Goal: Task Accomplishment & Management: Use online tool/utility

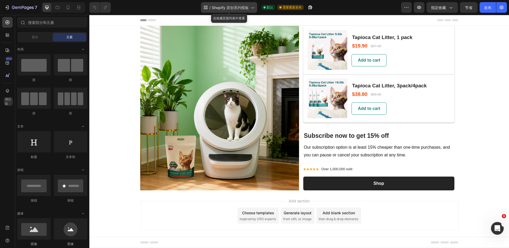
click at [253, 6] on icon at bounding box center [252, 7] width 5 height 5
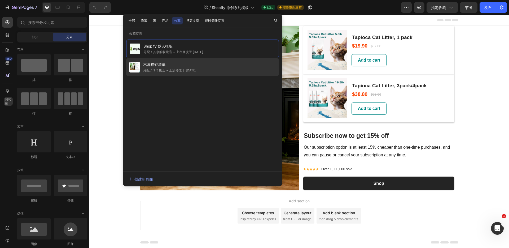
click at [191, 66] on span "木薯猫砂清单" at bounding box center [169, 64] width 53 height 6
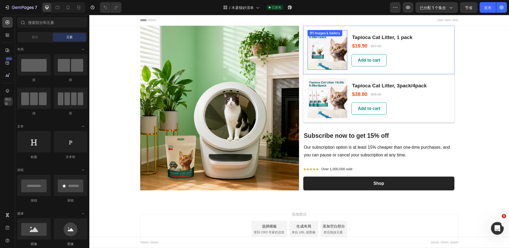
click at [335, 55] on img at bounding box center [328, 50] width 40 height 40
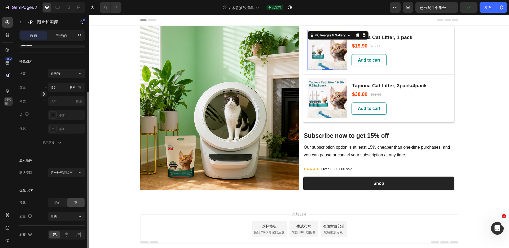
scroll to position [81, 0]
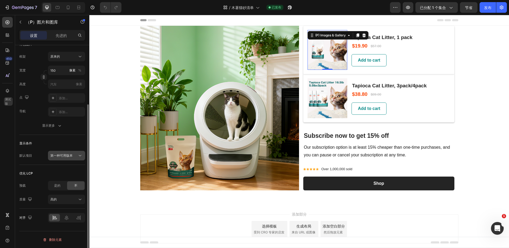
click at [78, 156] on icon at bounding box center [79, 155] width 5 height 5
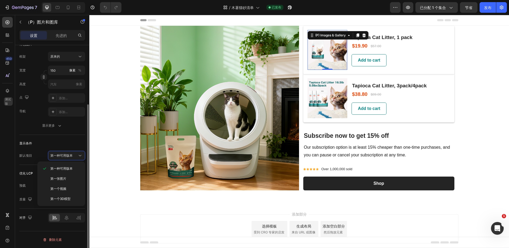
click at [39, 142] on div "显示条件" at bounding box center [52, 143] width 66 height 8
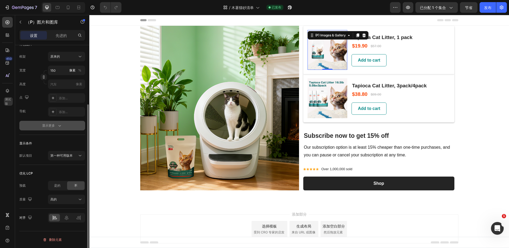
click at [56, 128] on div "显示更多" at bounding box center [52, 125] width 20 height 5
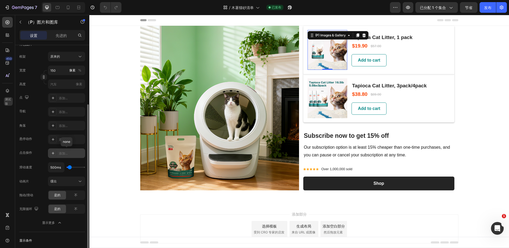
click at [67, 154] on font "添加..." at bounding box center [63, 153] width 9 height 4
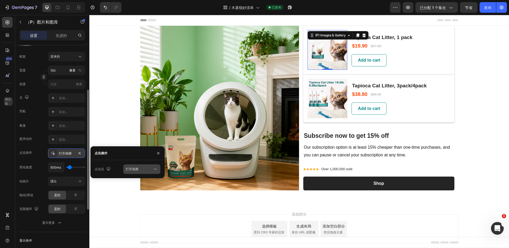
click at [150, 170] on div "打开画廊" at bounding box center [139, 169] width 27 height 5
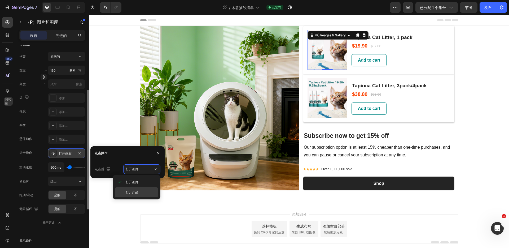
click at [142, 191] on p "打开产品" at bounding box center [141, 192] width 30 height 5
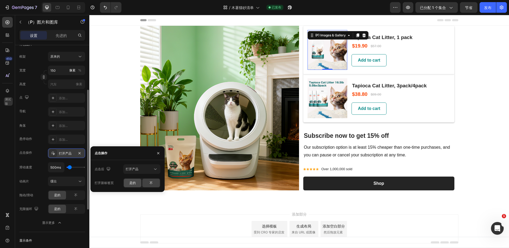
click at [134, 185] on span "是的" at bounding box center [132, 182] width 6 height 5
click at [156, 184] on div "不" at bounding box center [150, 182] width 17 height 8
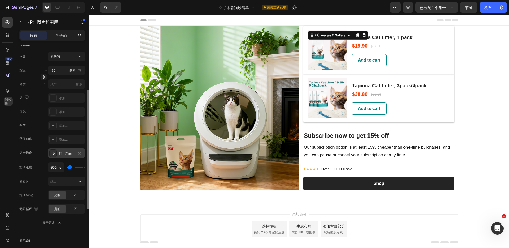
click at [33, 170] on div "滑动速度 500ms" at bounding box center [52, 167] width 66 height 10
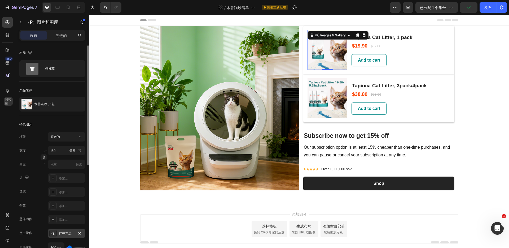
scroll to position [0, 0]
click at [327, 104] on img at bounding box center [328, 98] width 40 height 40
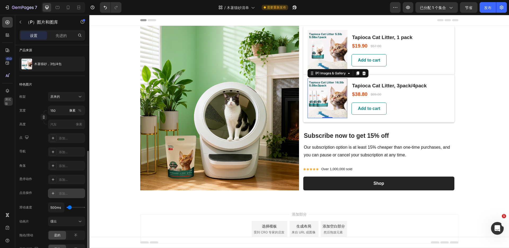
scroll to position [94, 0]
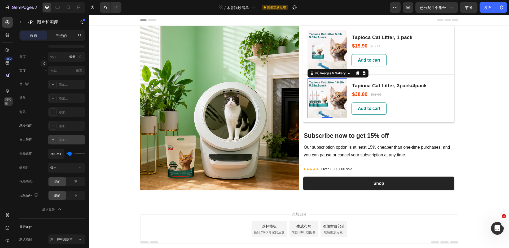
click at [67, 139] on font "添加..." at bounding box center [63, 140] width 9 height 4
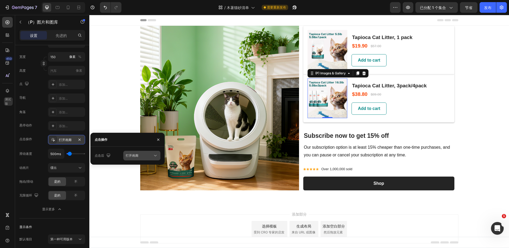
click at [136, 157] on font "打开画廊" at bounding box center [132, 155] width 13 height 4
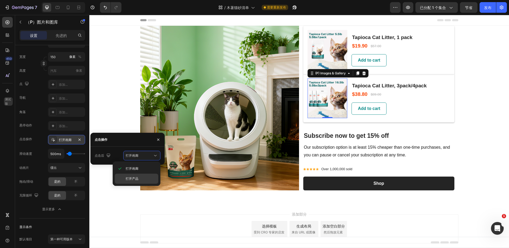
click at [133, 177] on font "打开产品" at bounding box center [132, 178] width 13 height 4
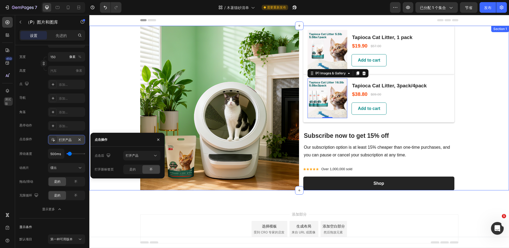
click at [475, 122] on div "Image (P) Images & Gallery Tapioca Cat Litter, 1 pack (P) Title $19.90 (P) Pric…" at bounding box center [299, 108] width 420 height 164
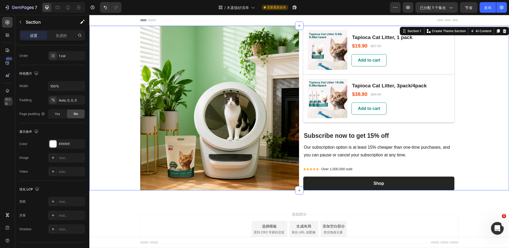
scroll to position [0, 0]
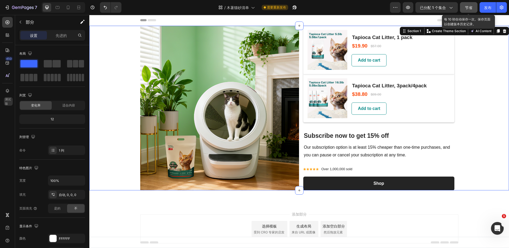
click at [467, 7] on font "节省" at bounding box center [468, 7] width 7 height 5
click at [62, 36] on font "先进的" at bounding box center [61, 35] width 11 height 5
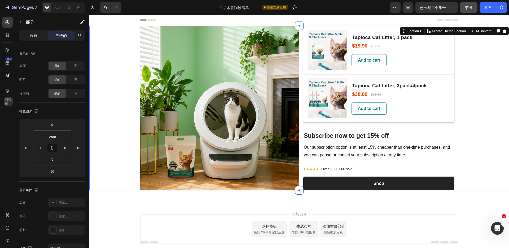
click at [34, 34] on font "设置" at bounding box center [33, 35] width 7 height 5
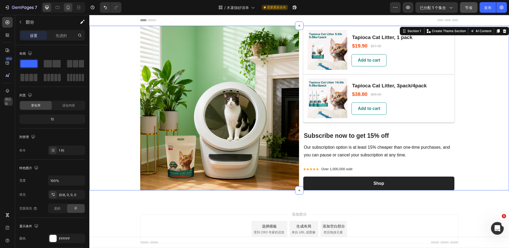
click at [71, 7] on div at bounding box center [68, 7] width 8 height 8
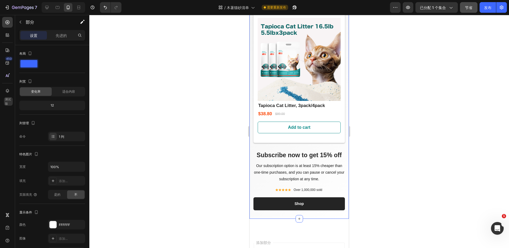
scroll to position [249, 0]
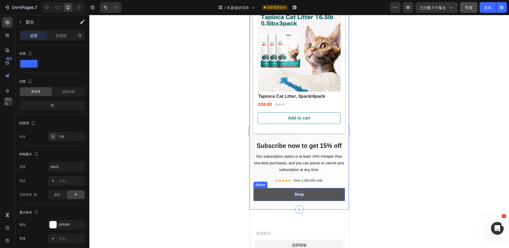
click at [299, 191] on p "Shop" at bounding box center [299, 194] width 9 height 6
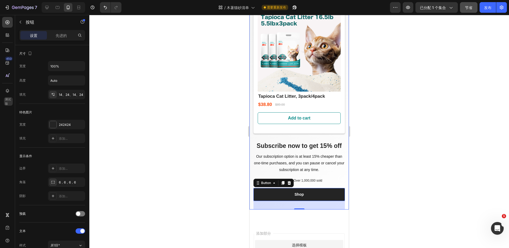
click at [380, 183] on div at bounding box center [299, 131] width 420 height 233
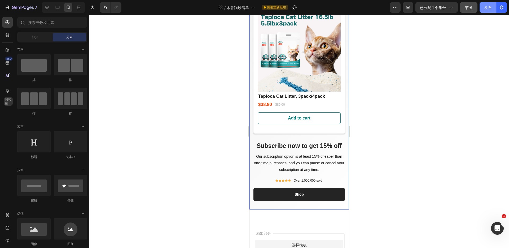
click at [485, 6] on font "发布" at bounding box center [487, 7] width 7 height 5
